Goal: Transaction & Acquisition: Book appointment/travel/reservation

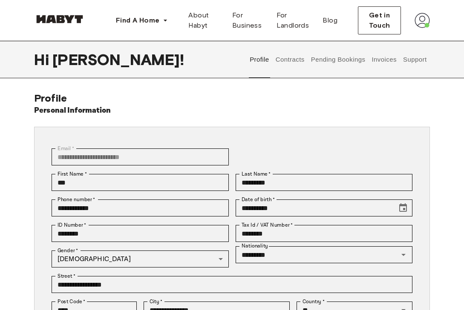
click at [297, 60] on button "Contracts" at bounding box center [289, 59] width 31 height 37
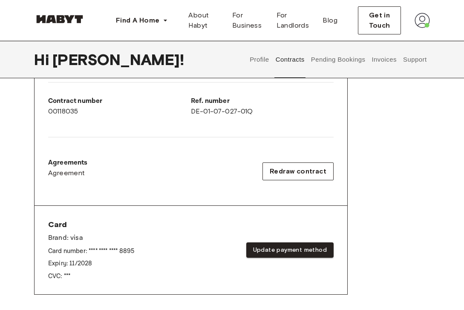
scroll to position [114, 0]
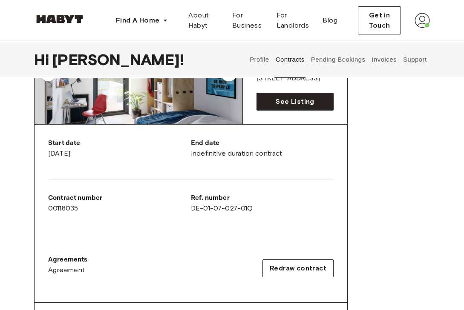
click at [354, 60] on button "Pending Bookings" at bounding box center [338, 59] width 57 height 37
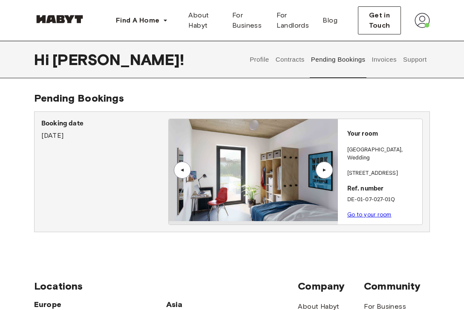
click at [332, 171] on div "▲" at bounding box center [323, 170] width 17 height 17
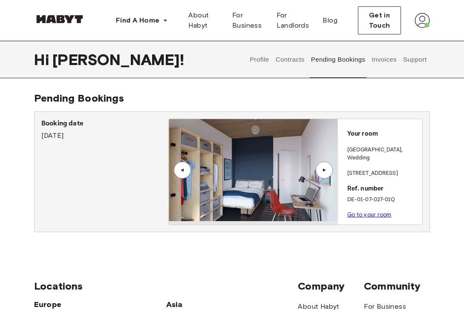
click at [326, 176] on div "▲" at bounding box center [323, 170] width 17 height 17
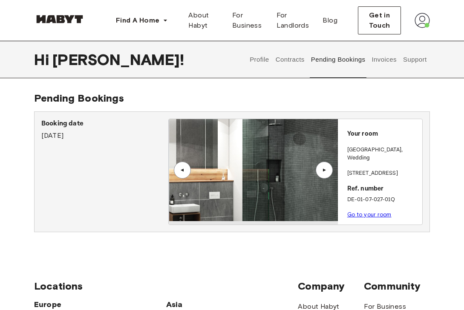
click at [363, 212] on link "Go to your room" at bounding box center [369, 215] width 44 height 6
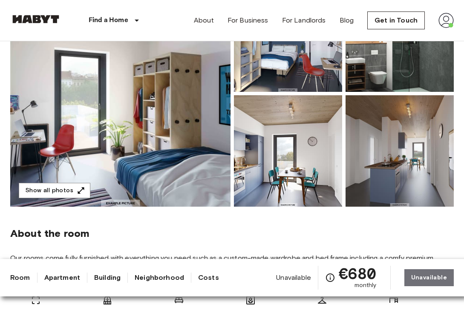
scroll to position [117, 0]
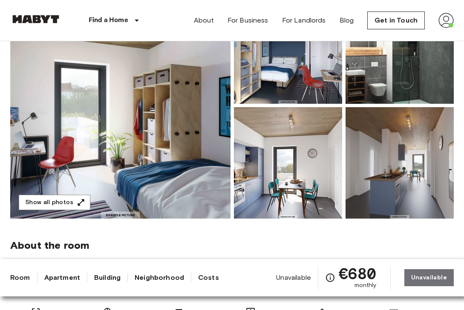
click at [165, 150] on img at bounding box center [120, 105] width 220 height 226
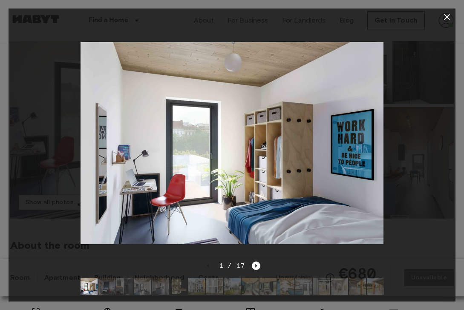
click at [104, 284] on img at bounding box center [106, 286] width 17 height 17
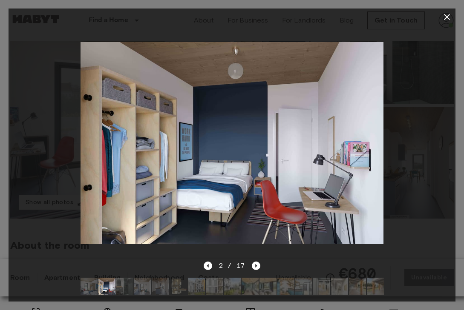
click at [128, 284] on img at bounding box center [124, 286] width 17 height 17
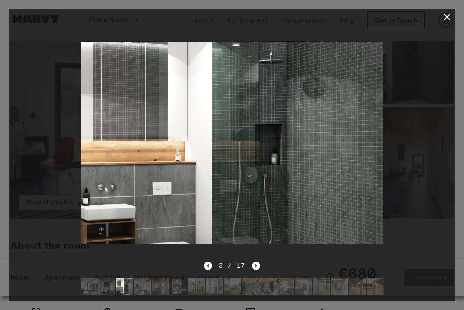
click at [148, 286] on img at bounding box center [142, 286] width 17 height 17
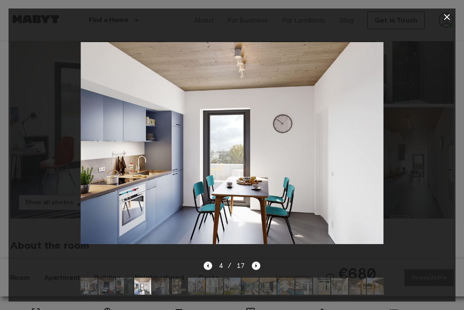
click at [161, 290] on img at bounding box center [160, 286] width 17 height 17
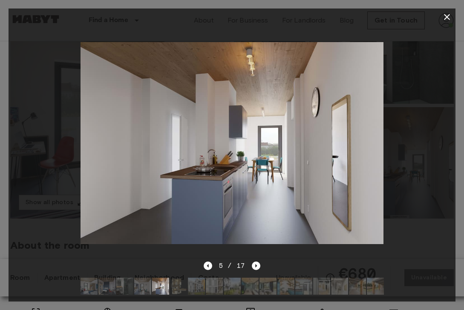
click at [184, 288] on img at bounding box center [178, 286] width 17 height 17
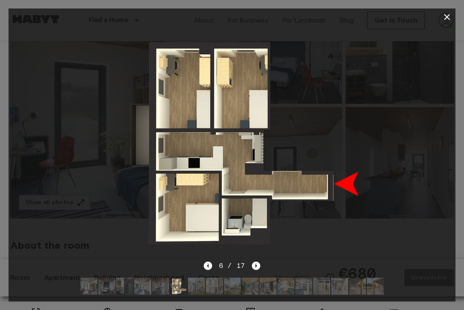
click at [201, 290] on img at bounding box center [196, 286] width 17 height 17
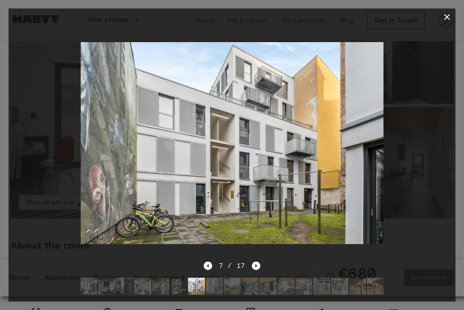
click at [217, 291] on img at bounding box center [214, 286] width 17 height 17
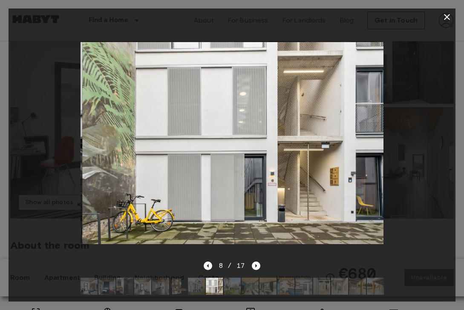
click at [239, 292] on img at bounding box center [232, 286] width 17 height 17
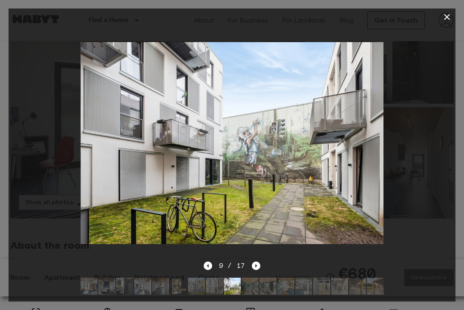
click at [249, 294] on img at bounding box center [249, 286] width 17 height 17
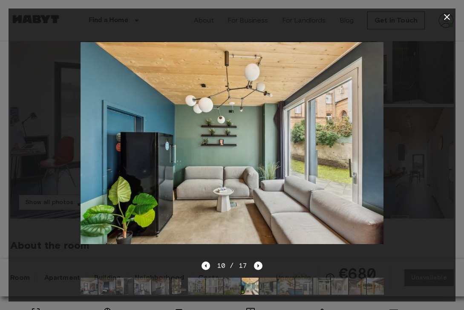
click at [273, 291] on img at bounding box center [267, 286] width 17 height 17
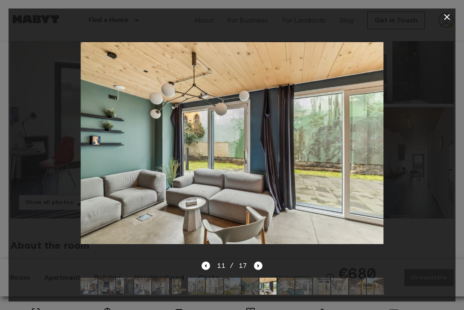
click at [290, 287] on img at bounding box center [285, 286] width 17 height 17
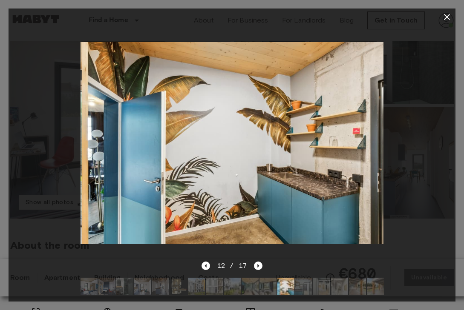
click at [306, 289] on img at bounding box center [303, 286] width 17 height 17
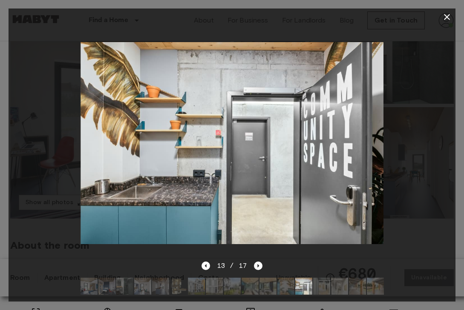
click at [321, 290] on img at bounding box center [321, 286] width 17 height 17
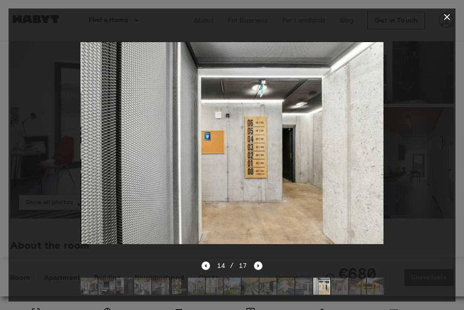
click at [343, 287] on img at bounding box center [339, 286] width 17 height 17
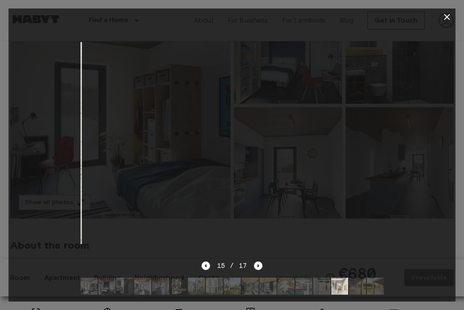
click at [367, 283] on img at bounding box center [375, 286] width 17 height 17
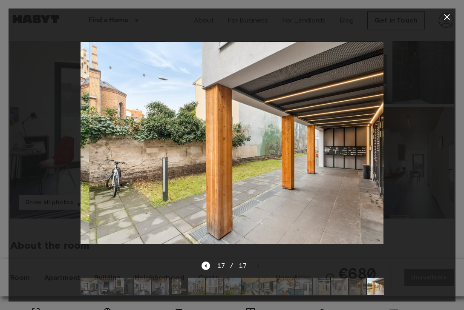
click at [360, 285] on img at bounding box center [357, 286] width 17 height 17
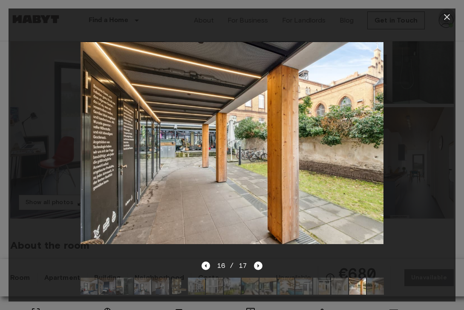
click at [448, 17] on icon "button" at bounding box center [446, 17] width 10 height 10
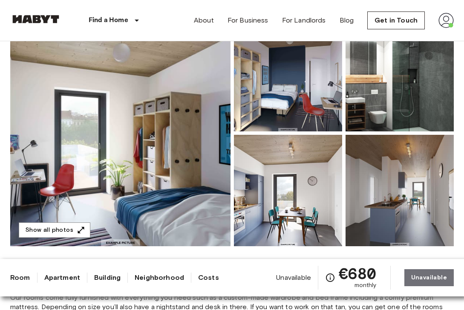
scroll to position [89, 0]
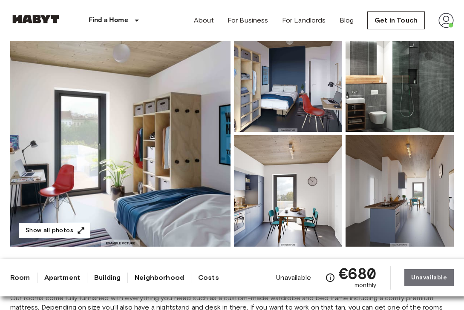
click at [154, 148] on img at bounding box center [120, 133] width 220 height 226
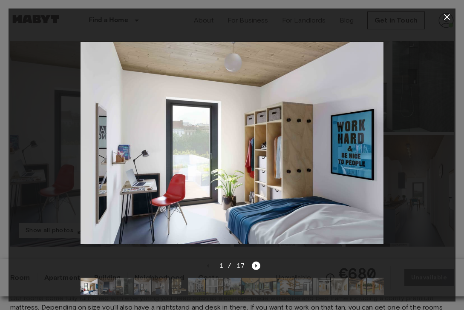
click at [192, 287] on img at bounding box center [196, 286] width 17 height 17
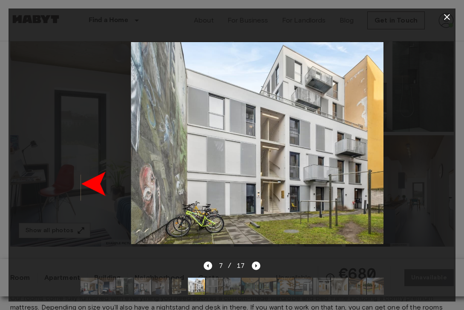
click at [175, 288] on img at bounding box center [178, 286] width 17 height 17
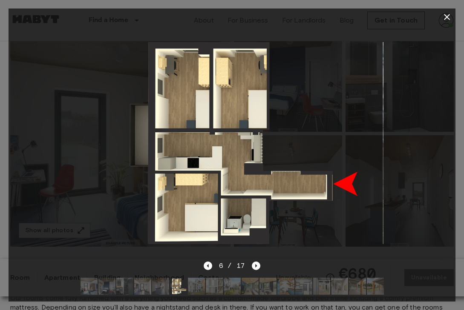
click at [191, 288] on img at bounding box center [196, 286] width 17 height 17
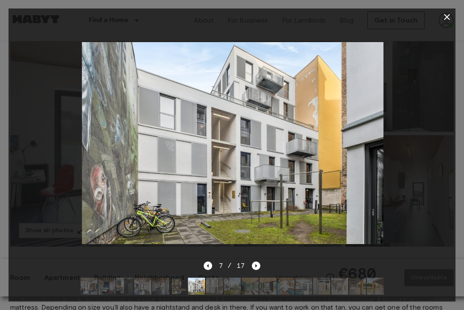
click at [175, 288] on img at bounding box center [178, 286] width 17 height 17
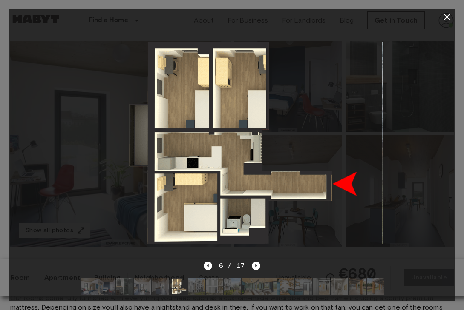
click at [190, 287] on img at bounding box center [196, 286] width 17 height 17
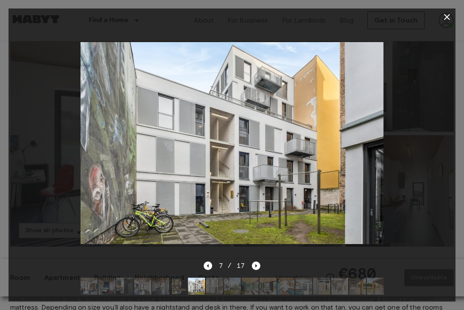
click at [212, 287] on img at bounding box center [214, 286] width 17 height 17
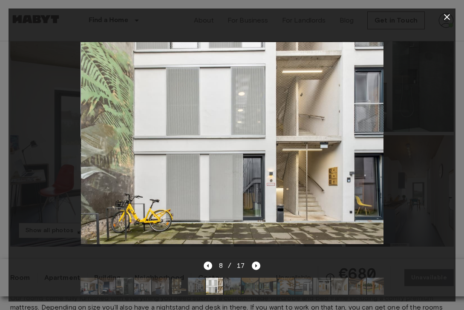
click at [199, 286] on img at bounding box center [196, 286] width 17 height 17
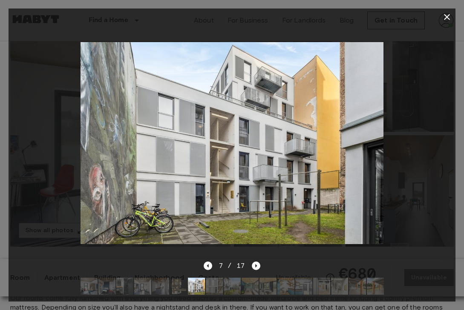
click at [217, 288] on img at bounding box center [214, 286] width 17 height 17
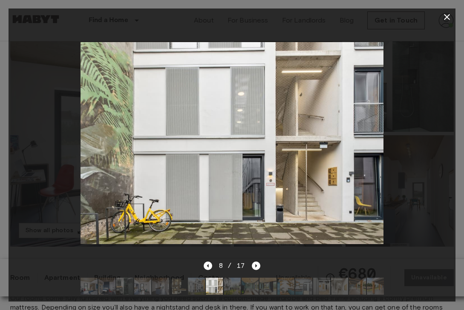
click at [231, 288] on img at bounding box center [232, 286] width 17 height 17
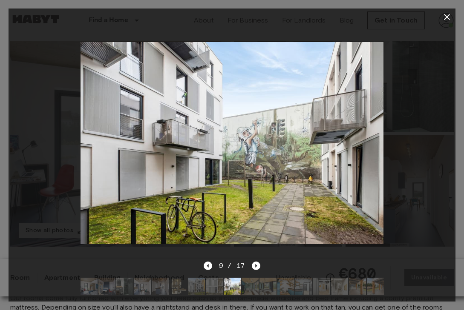
click at [245, 292] on img at bounding box center [249, 286] width 17 height 17
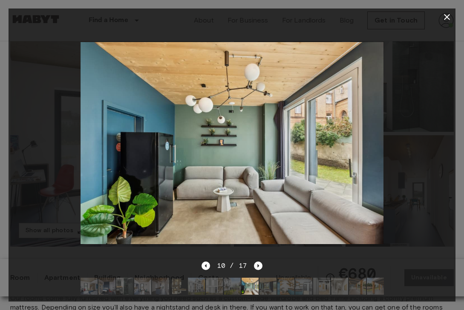
click at [267, 293] on img at bounding box center [267, 286] width 17 height 17
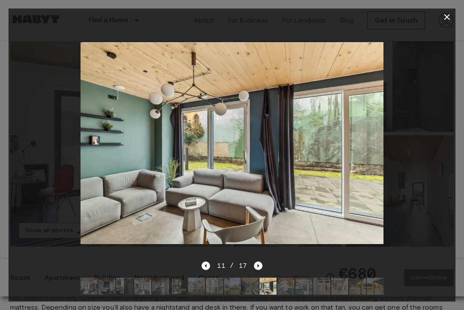
click at [288, 286] on img at bounding box center [285, 286] width 17 height 17
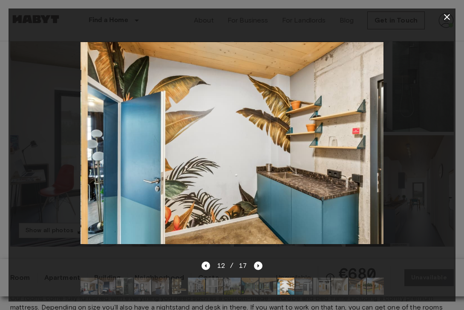
click at [302, 288] on img at bounding box center [303, 286] width 17 height 17
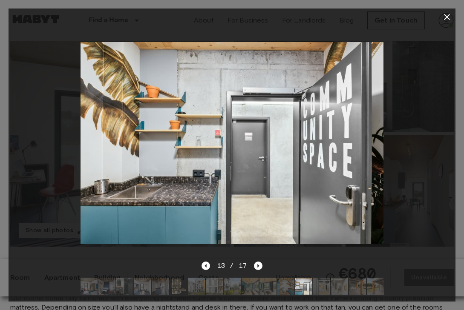
click at [324, 287] on img at bounding box center [321, 286] width 17 height 17
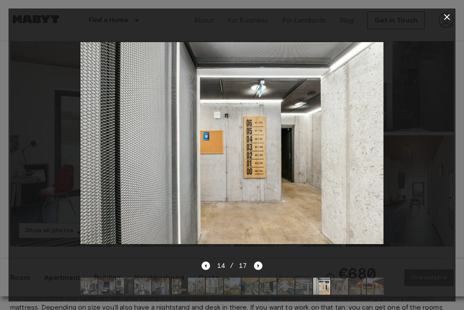
click at [345, 287] on img at bounding box center [339, 286] width 17 height 17
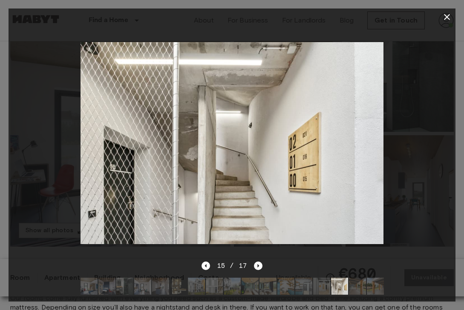
click at [444, 18] on icon "button" at bounding box center [446, 17] width 10 height 10
